Goal: Task Accomplishment & Management: Complete application form

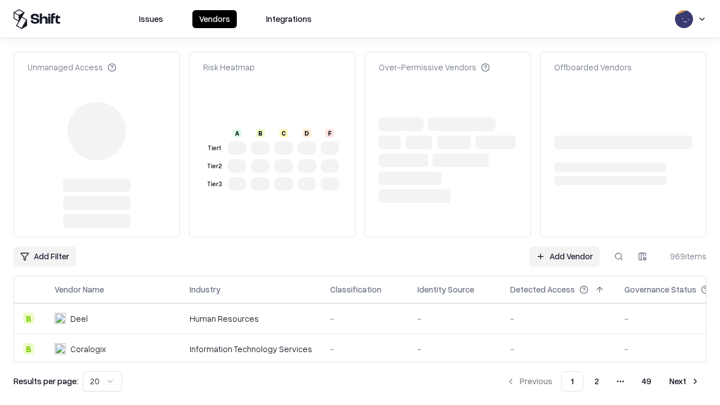
click at [564, 246] on link "Add Vendor" at bounding box center [564, 256] width 70 height 20
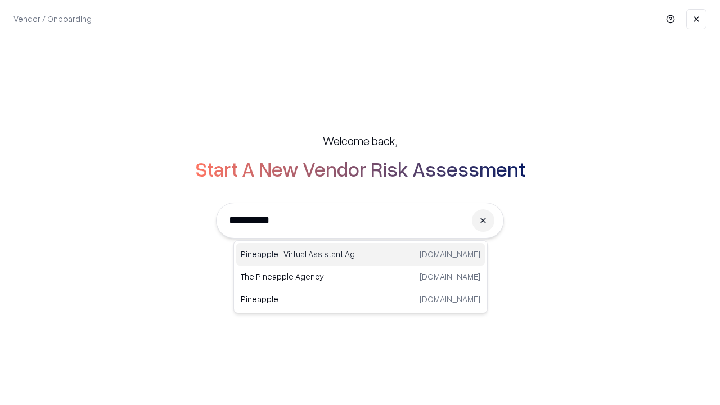
click at [361, 254] on div "Pineapple | Virtual Assistant Agency [DOMAIN_NAME]" at bounding box center [360, 254] width 249 height 23
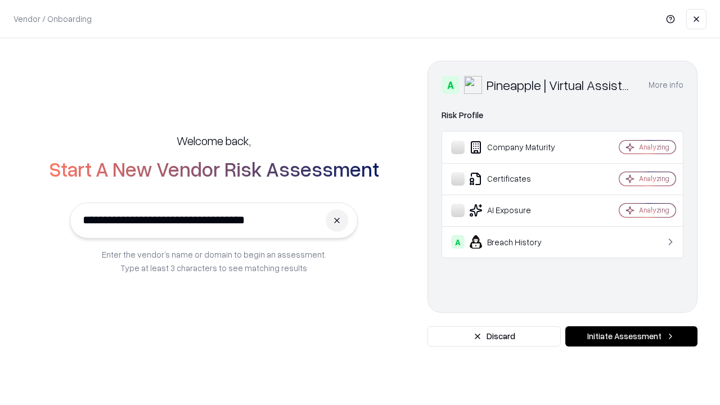
type input "**********"
click at [631, 336] on button "Initiate Assessment" at bounding box center [631, 336] width 132 height 20
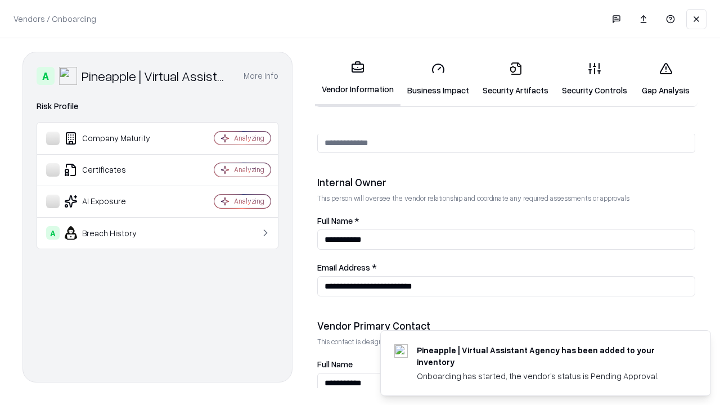
scroll to position [583, 0]
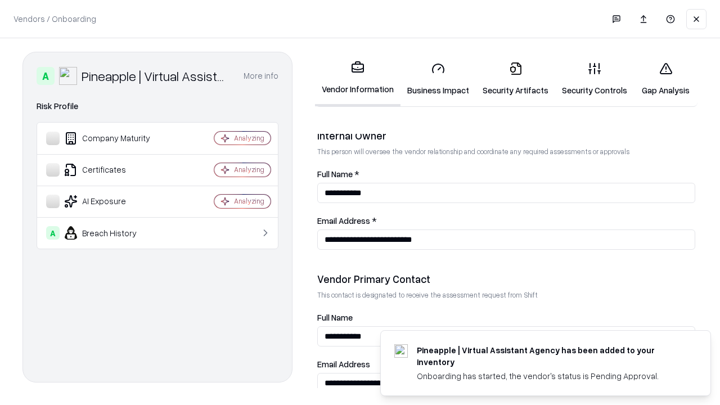
click at [438, 79] on link "Business Impact" at bounding box center [438, 79] width 75 height 52
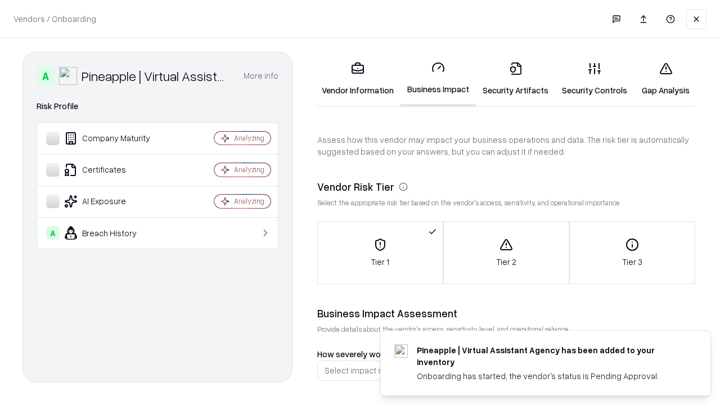
click at [515, 79] on link "Security Artifacts" at bounding box center [515, 79] width 79 height 52
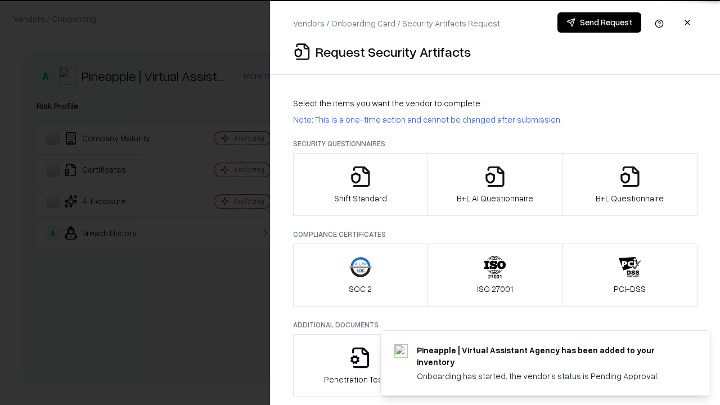
click at [360, 185] on icon "button" at bounding box center [360, 176] width 23 height 23
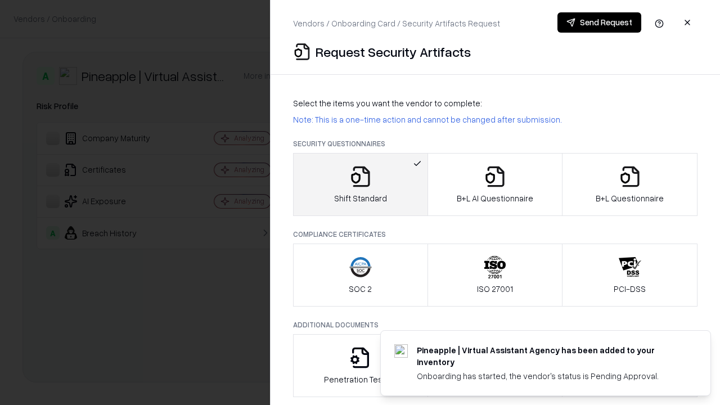
click at [599, 23] on button "Send Request" at bounding box center [600, 22] width 84 height 20
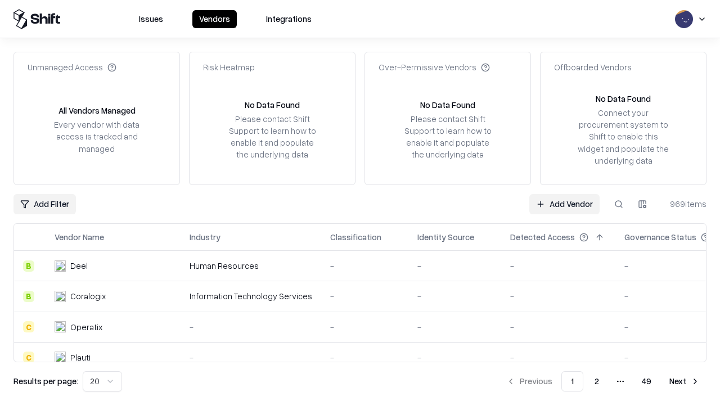
click at [619, 204] on button at bounding box center [619, 204] width 20 height 20
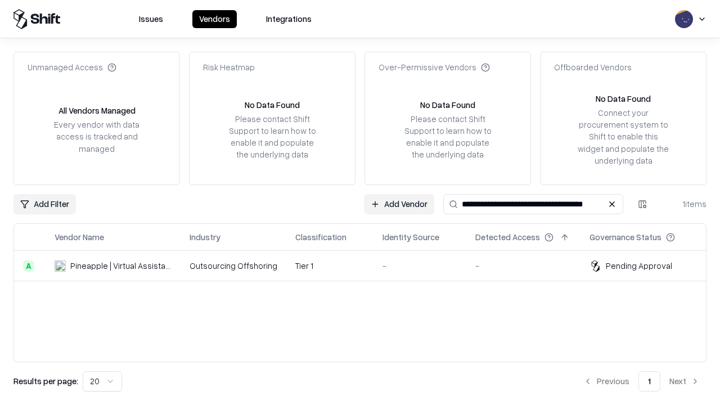
type input "**********"
click at [367, 266] on td "Tier 1" at bounding box center [329, 266] width 87 height 30
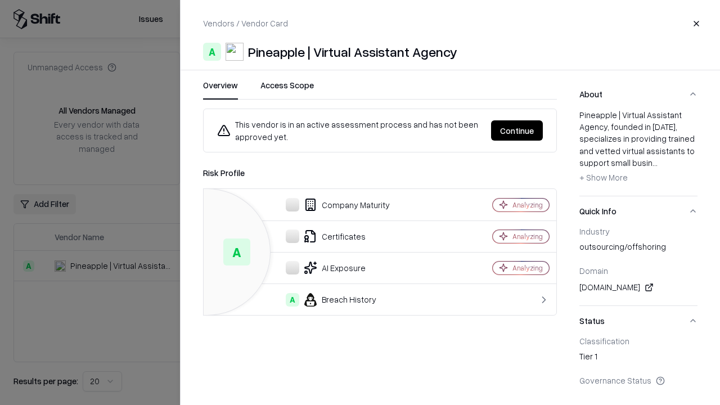
click at [517, 131] on button "Continue" at bounding box center [517, 130] width 52 height 20
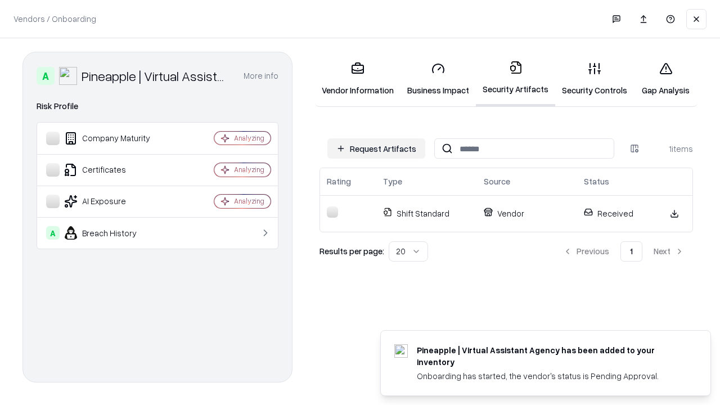
click at [666, 79] on link "Gap Analysis" at bounding box center [666, 79] width 64 height 52
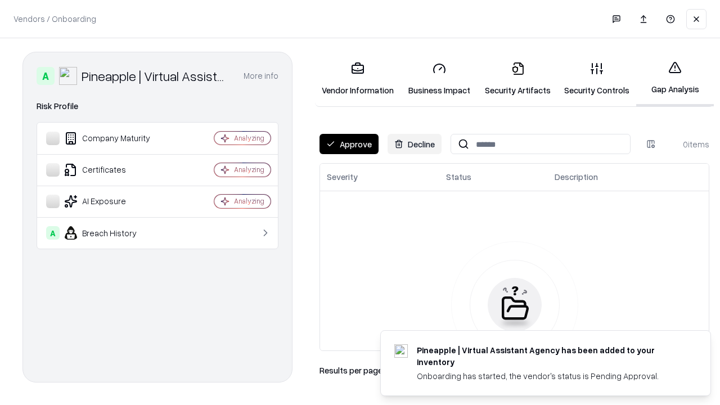
click at [349, 144] on button "Approve" at bounding box center [349, 144] width 59 height 20
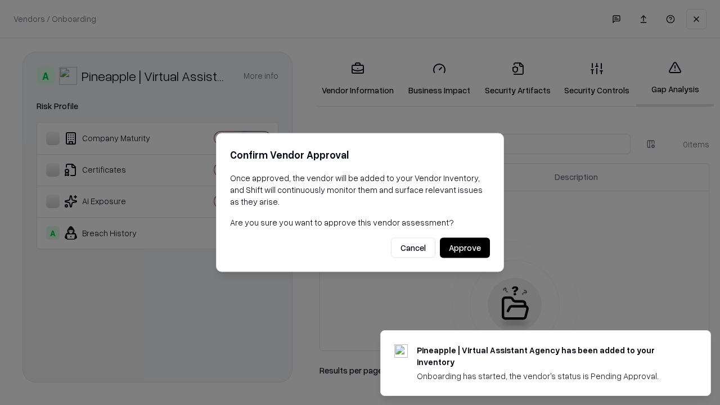
click at [465, 248] on button "Approve" at bounding box center [465, 248] width 50 height 20
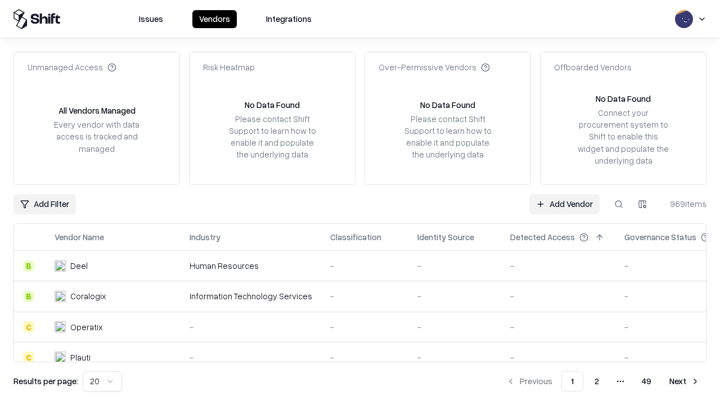
type input "**********"
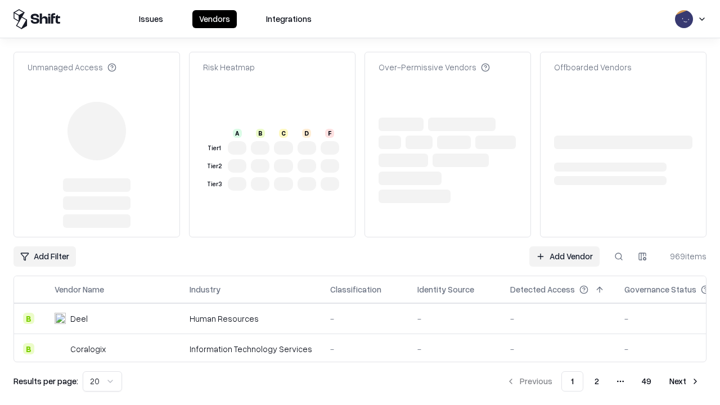
click at [564, 257] on link "Add Vendor" at bounding box center [564, 256] width 70 height 20
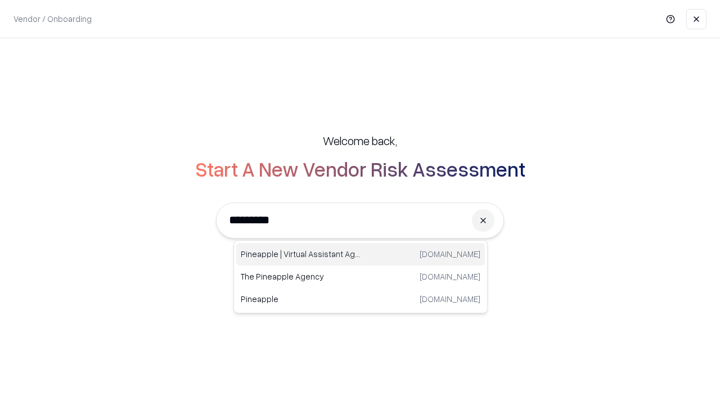
click at [361, 254] on div "Pineapple | Virtual Assistant Agency [DOMAIN_NAME]" at bounding box center [360, 254] width 249 height 23
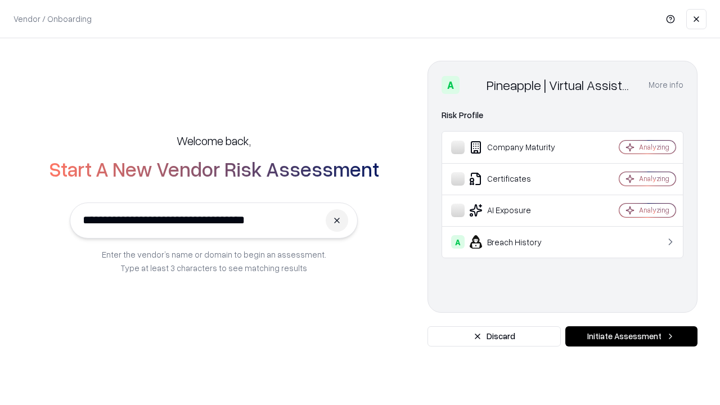
type input "**********"
click at [631, 336] on button "Initiate Assessment" at bounding box center [631, 336] width 132 height 20
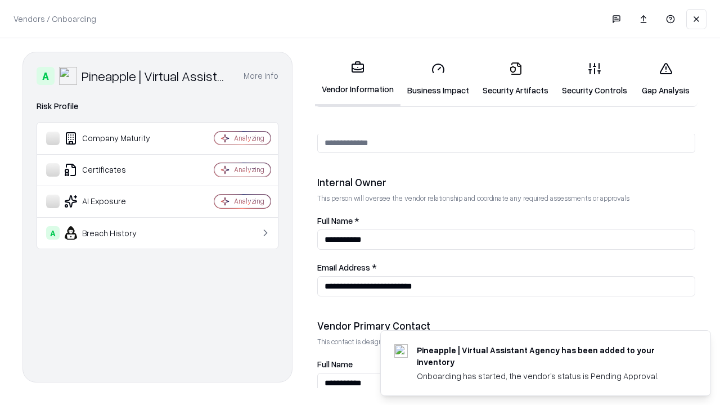
scroll to position [583, 0]
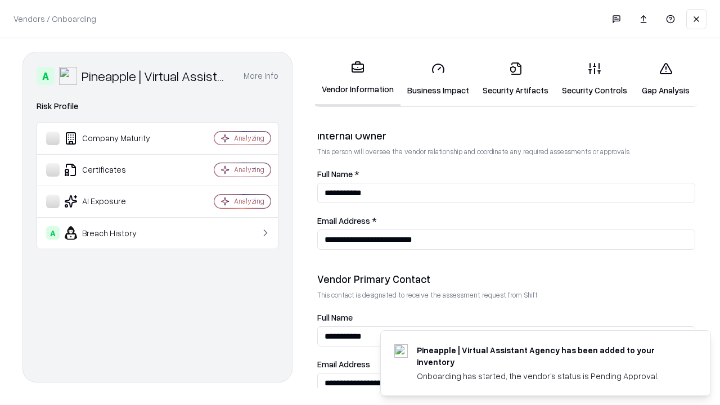
click at [666, 79] on link "Gap Analysis" at bounding box center [666, 79] width 64 height 52
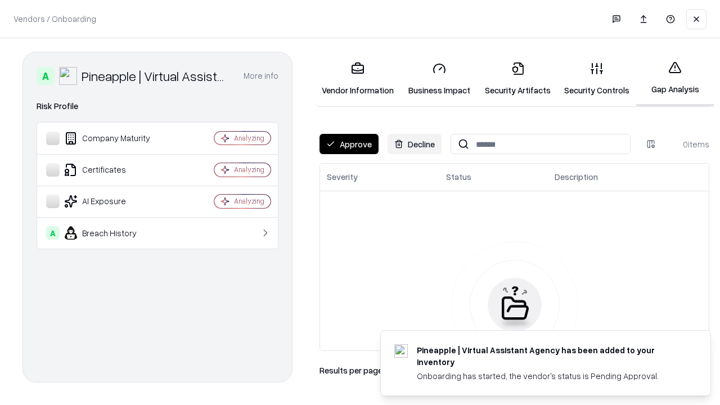
click at [349, 144] on button "Approve" at bounding box center [349, 144] width 59 height 20
